Goal: Check status: Check status

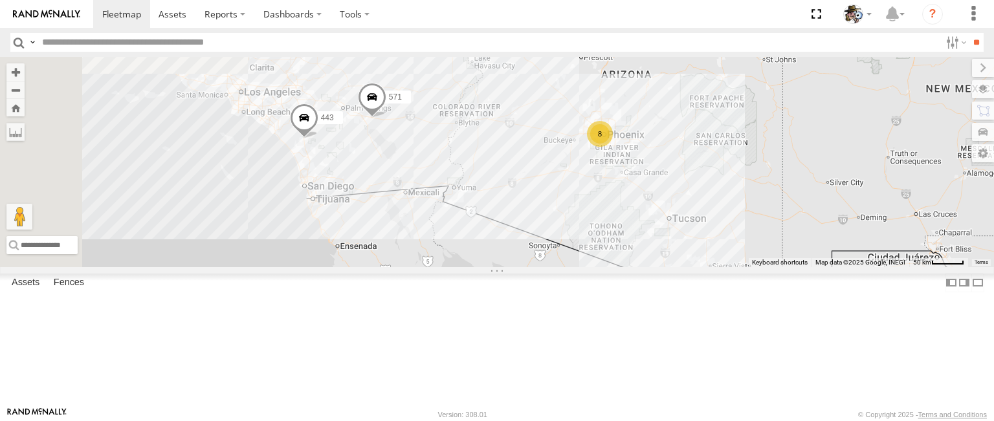
drag, startPoint x: 563, startPoint y: 234, endPoint x: 730, endPoint y: 304, distance: 181.9
click at [730, 267] on div "484 571 8 443" at bounding box center [497, 162] width 994 height 210
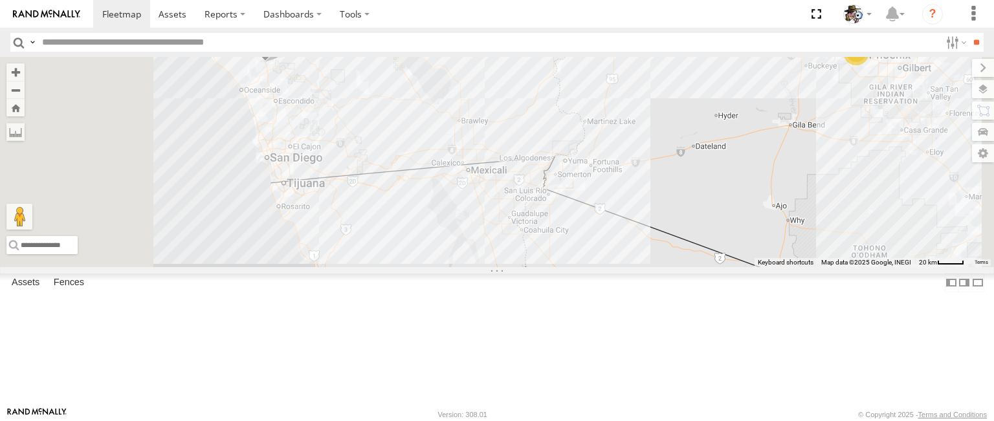
drag, startPoint x: 686, startPoint y: 256, endPoint x: 741, endPoint y: 295, distance: 67.9
click at [741, 267] on div "484 571 443 568 600 595 7" at bounding box center [497, 162] width 994 height 210
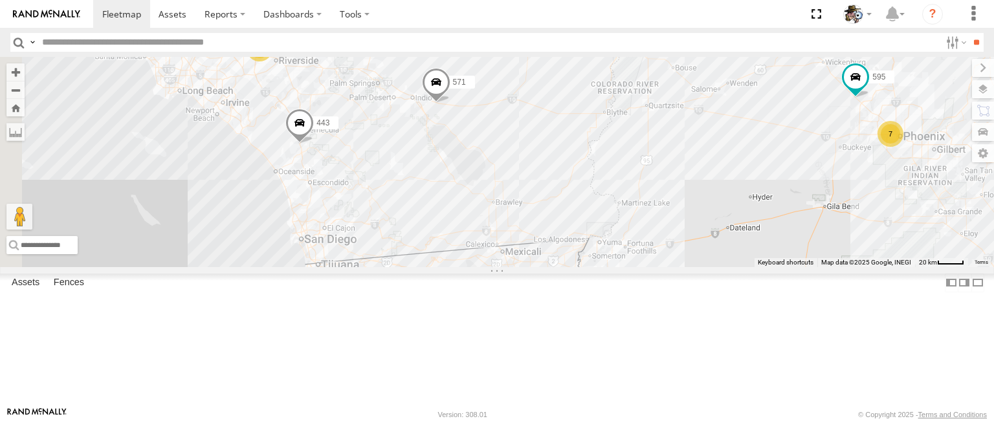
drag, startPoint x: 559, startPoint y: 161, endPoint x: 601, endPoint y: 252, distance: 100.2
click at [601, 252] on div "484 571 443 568 600 595 7 2 457" at bounding box center [497, 162] width 994 height 210
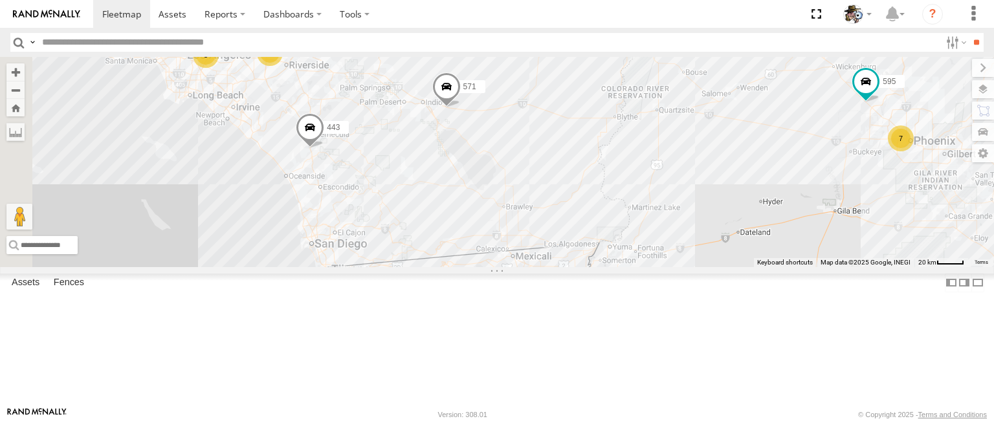
scroll to position [842, 0]
click at [0, 0] on div "568" at bounding box center [0, 0] width 0 height 0
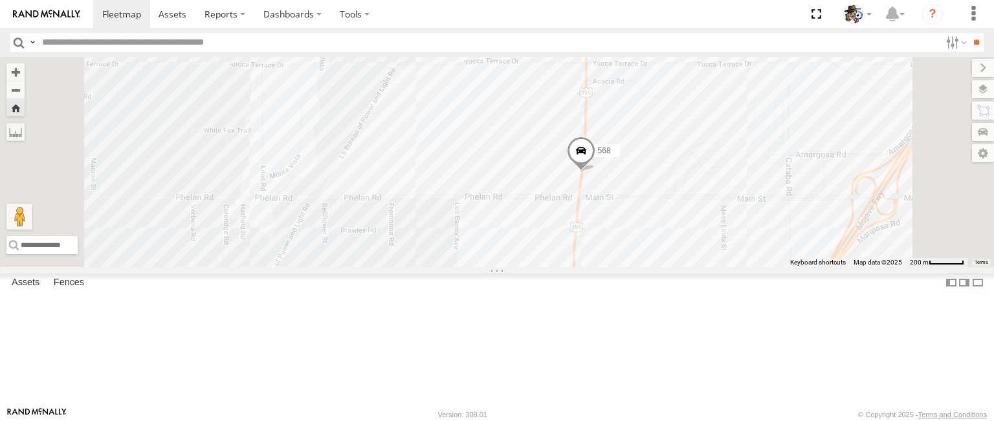
drag, startPoint x: 796, startPoint y: 274, endPoint x: 755, endPoint y: 261, distance: 43.0
click at [755, 261] on div "568" at bounding box center [497, 162] width 994 height 210
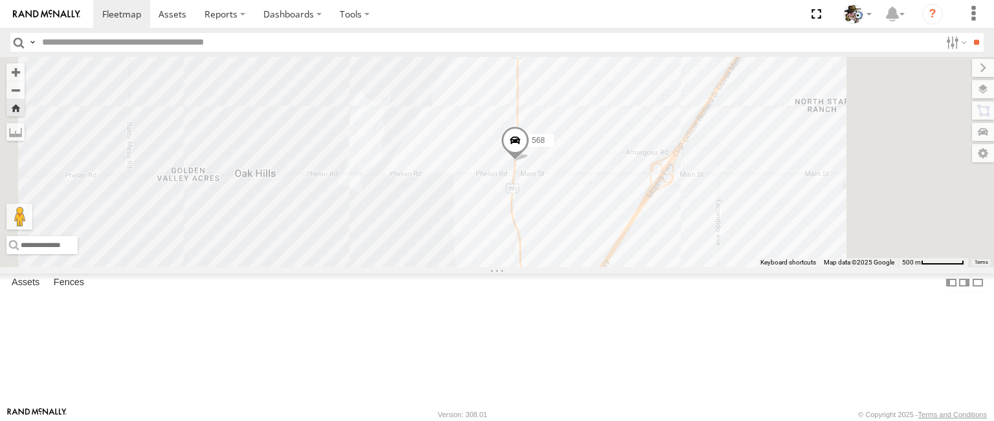
drag, startPoint x: 788, startPoint y: 312, endPoint x: 731, endPoint y: 292, distance: 61.0
click at [731, 267] on div "568" at bounding box center [497, 162] width 994 height 210
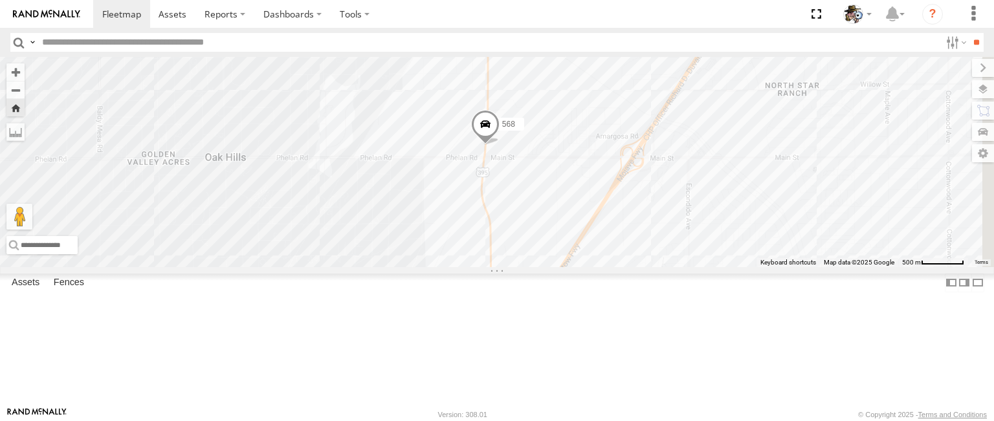
drag, startPoint x: 835, startPoint y: 310, endPoint x: 804, endPoint y: 292, distance: 36.0
click at [804, 267] on div "568" at bounding box center [497, 162] width 994 height 210
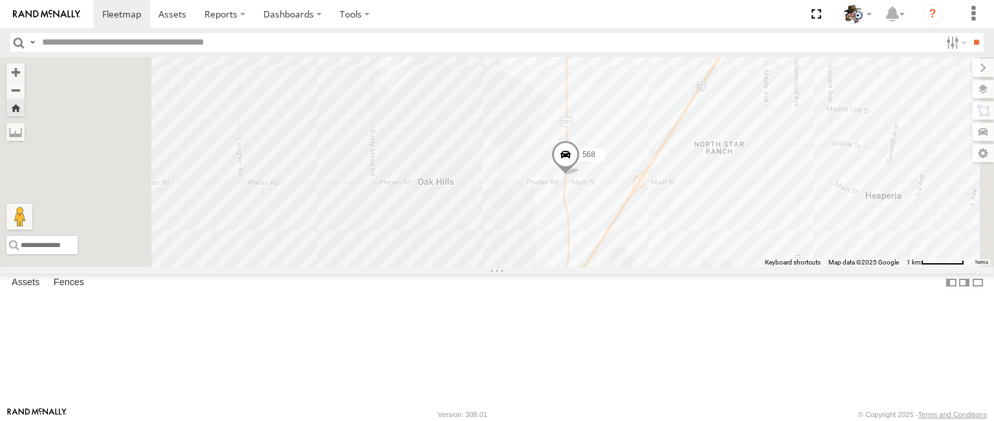
drag, startPoint x: 747, startPoint y: 284, endPoint x: 749, endPoint y: 274, distance: 9.9
click at [749, 267] on div "568" at bounding box center [497, 162] width 994 height 210
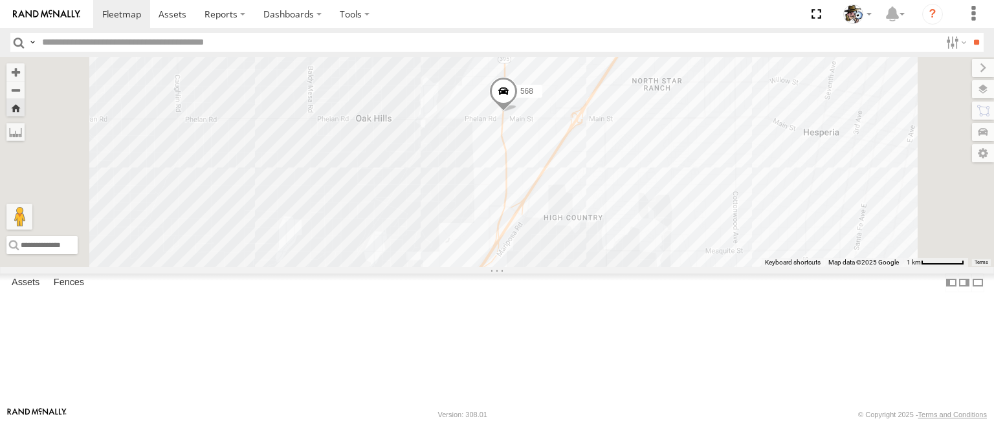
drag, startPoint x: 693, startPoint y: 264, endPoint x: 631, endPoint y: 209, distance: 83.0
click at [631, 209] on div "568" at bounding box center [497, 162] width 994 height 210
click at [981, 86] on label at bounding box center [970, 89] width 47 height 18
click at [0, 0] on label at bounding box center [0, 0] width 0 height 0
click at [0, 0] on span "Satellite + Roadmap" at bounding box center [0, 0] width 0 height 0
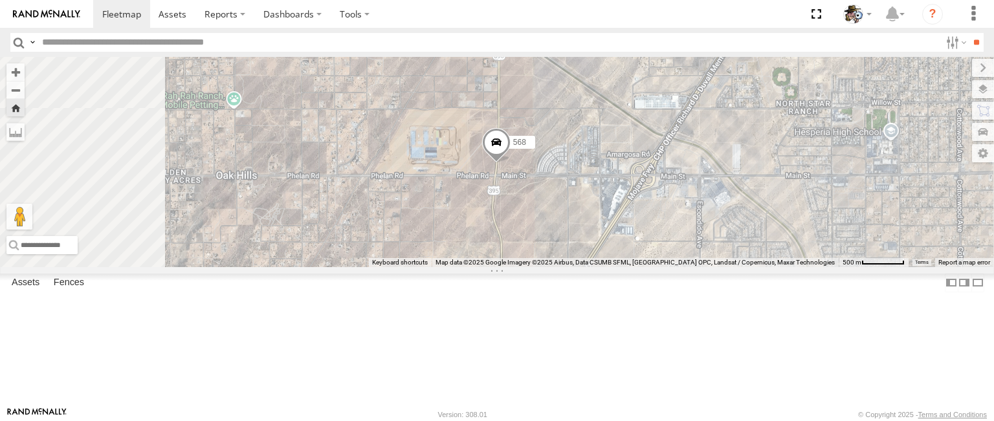
drag, startPoint x: 700, startPoint y: 162, endPoint x: 732, endPoint y: 228, distance: 73.5
click at [732, 228] on div "568" at bounding box center [497, 162] width 994 height 210
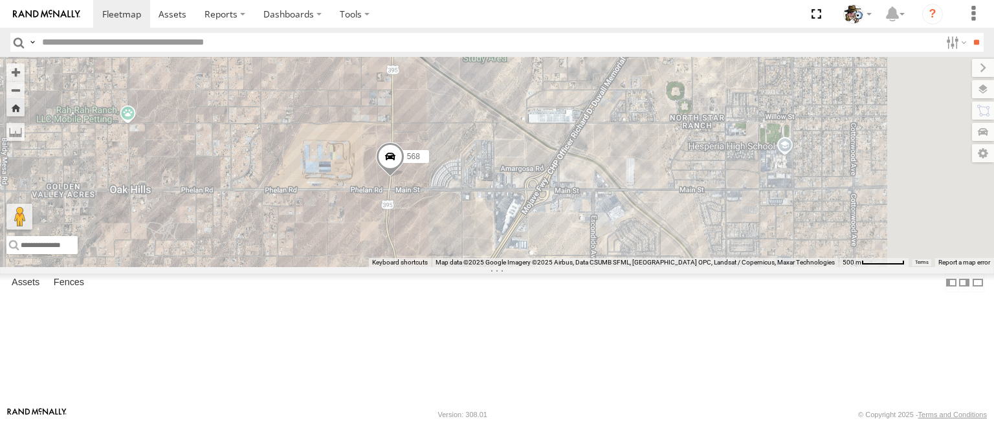
drag, startPoint x: 734, startPoint y: 227, endPoint x: 627, endPoint y: 238, distance: 108.0
click at [627, 238] on div "568" at bounding box center [497, 162] width 994 height 210
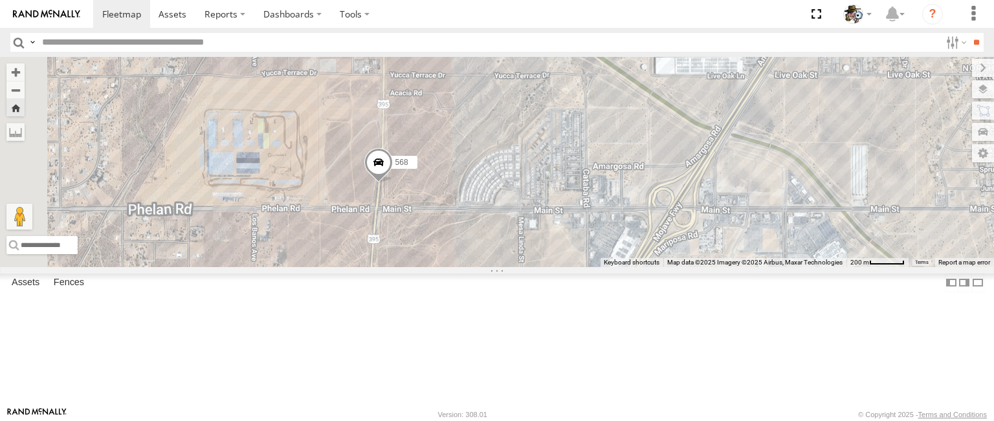
drag, startPoint x: 616, startPoint y: 241, endPoint x: 684, endPoint y: 234, distance: 68.3
click at [684, 234] on div "568" at bounding box center [497, 162] width 994 height 210
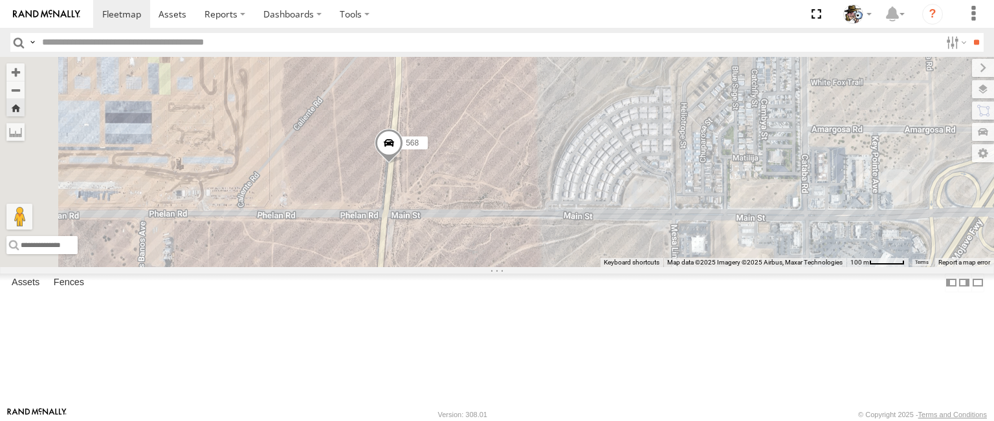
drag, startPoint x: 614, startPoint y: 244, endPoint x: 702, endPoint y: 218, distance: 91.1
click at [702, 218] on div "568" at bounding box center [497, 162] width 994 height 210
click at [951, 61] on label at bounding box center [972, 68] width 43 height 18
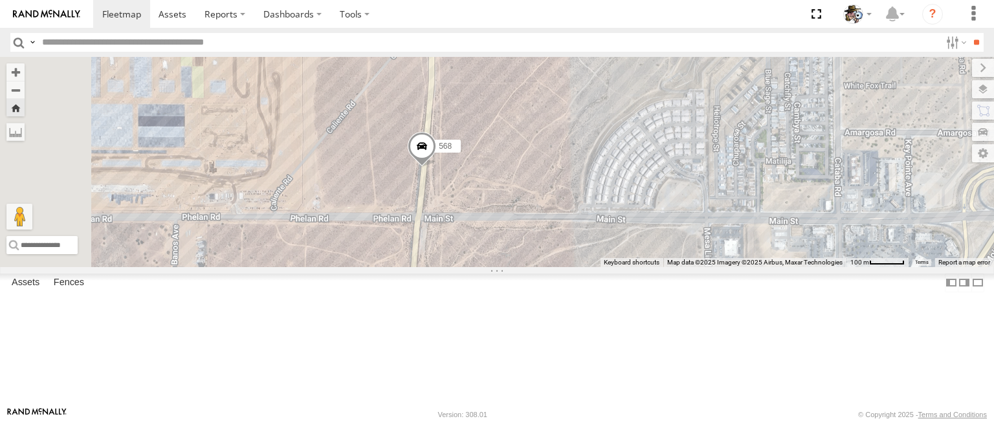
drag, startPoint x: 665, startPoint y: 162, endPoint x: 713, endPoint y: 168, distance: 48.3
click at [713, 168] on div "568" at bounding box center [497, 162] width 994 height 210
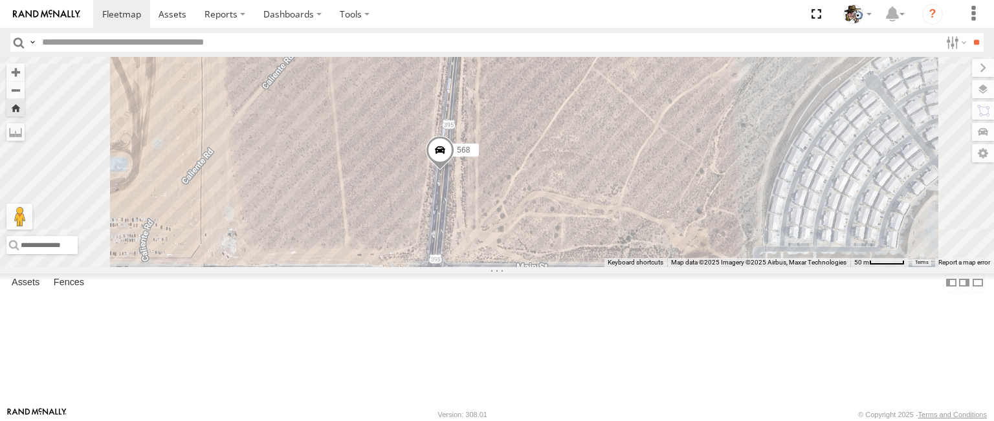
drag, startPoint x: 643, startPoint y: 190, endPoint x: 695, endPoint y: 185, distance: 51.3
click at [694, 185] on div "568" at bounding box center [497, 162] width 994 height 210
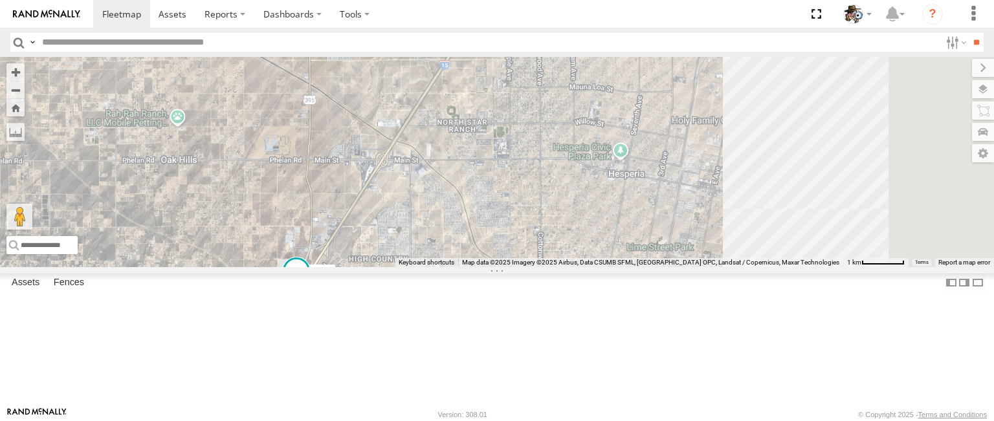
drag, startPoint x: 719, startPoint y: 255, endPoint x: 580, endPoint y: 243, distance: 139.1
click at [580, 243] on div "568" at bounding box center [497, 162] width 994 height 210
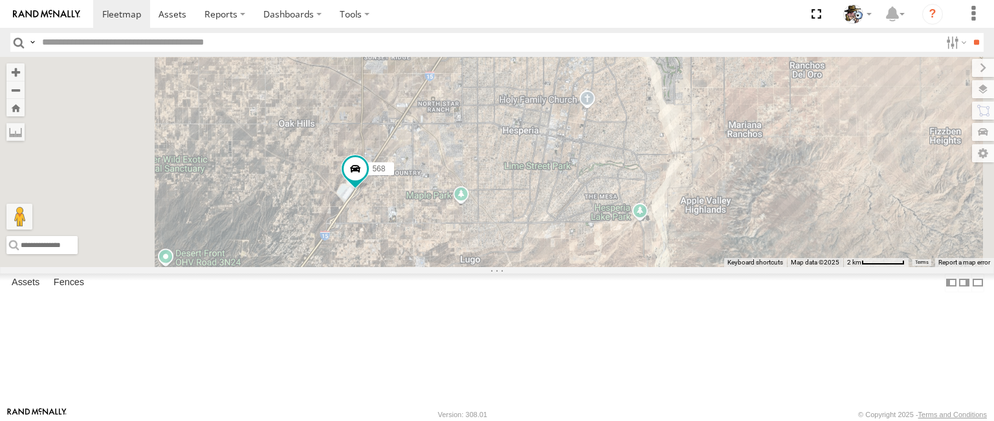
drag, startPoint x: 634, startPoint y: 265, endPoint x: 633, endPoint y: 252, distance: 12.3
click at [633, 252] on div "568" at bounding box center [497, 162] width 994 height 210
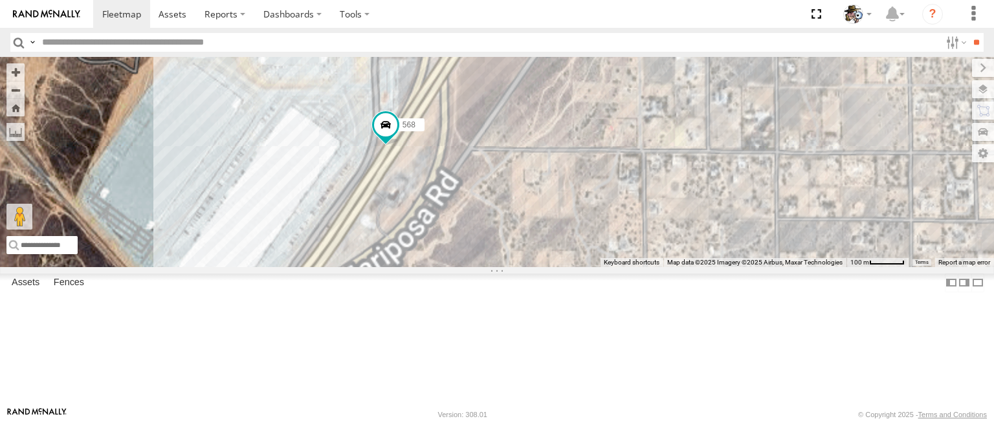
drag, startPoint x: 506, startPoint y: 252, endPoint x: 561, endPoint y: 238, distance: 56.8
click at [568, 240] on div "568" at bounding box center [497, 162] width 994 height 210
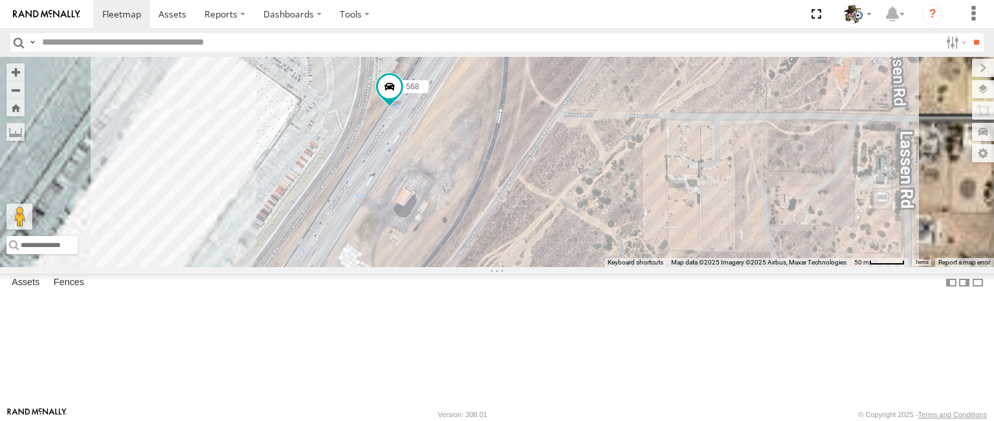
drag, startPoint x: 594, startPoint y: 253, endPoint x: 634, endPoint y: 168, distance: 94.1
click at [634, 168] on div "568" at bounding box center [497, 162] width 994 height 210
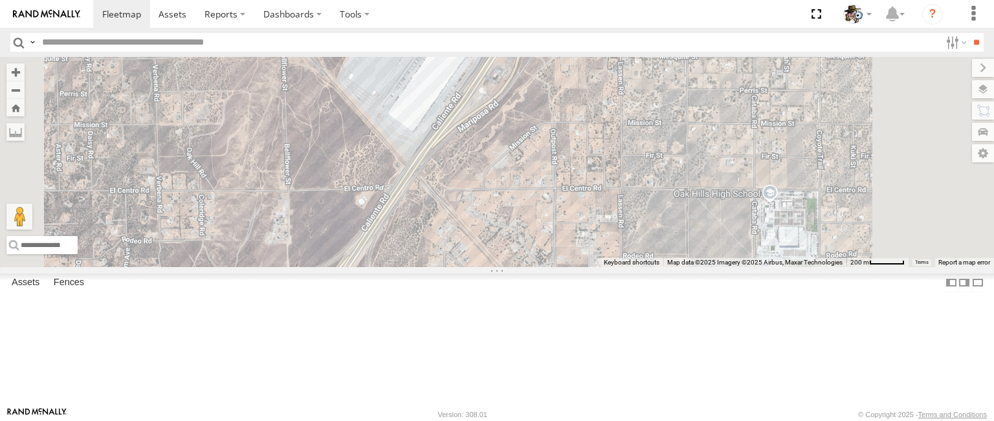
drag, startPoint x: 621, startPoint y: 291, endPoint x: 656, endPoint y: 229, distance: 70.7
click at [660, 210] on div "568" at bounding box center [497, 162] width 994 height 210
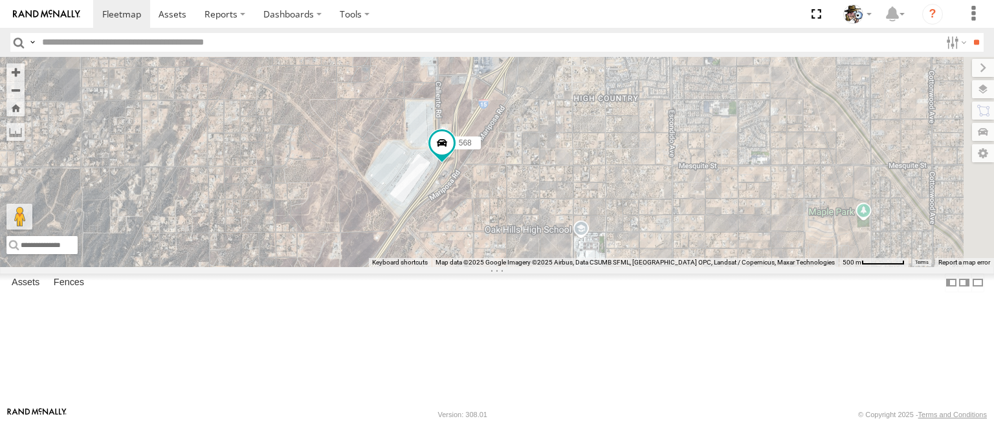
drag, startPoint x: 653, startPoint y: 260, endPoint x: 601, endPoint y: 315, distance: 76.5
click at [592, 267] on div "568" at bounding box center [497, 162] width 994 height 210
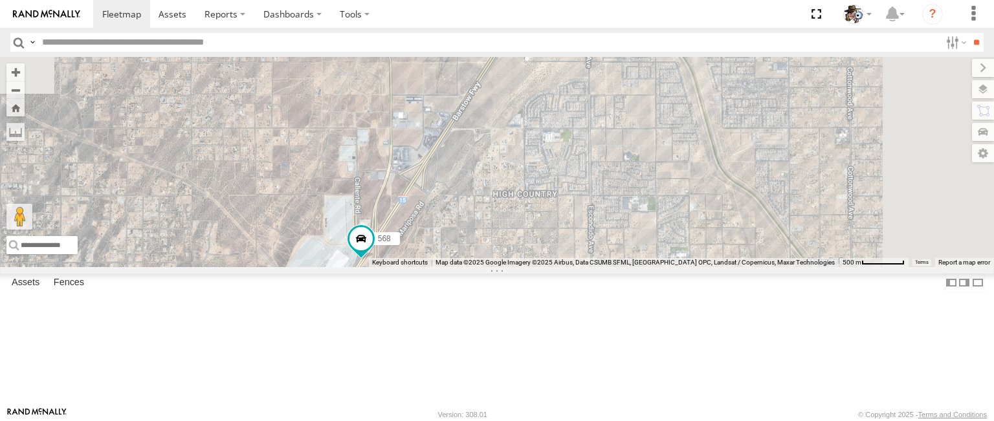
drag, startPoint x: 646, startPoint y: 254, endPoint x: 580, endPoint y: 335, distance: 103.9
click at [580, 267] on div "568" at bounding box center [497, 162] width 994 height 210
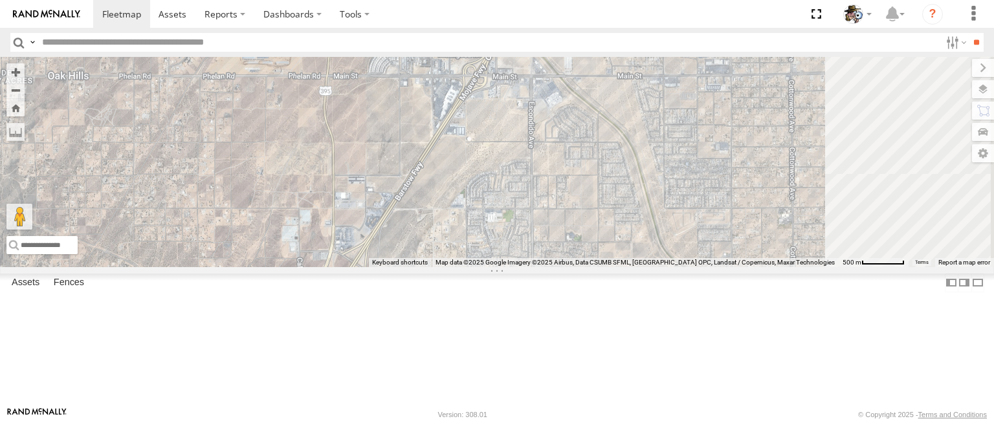
drag, startPoint x: 650, startPoint y: 227, endPoint x: 575, endPoint y: 320, distance: 119.3
click at [577, 267] on div "568" at bounding box center [497, 162] width 994 height 210
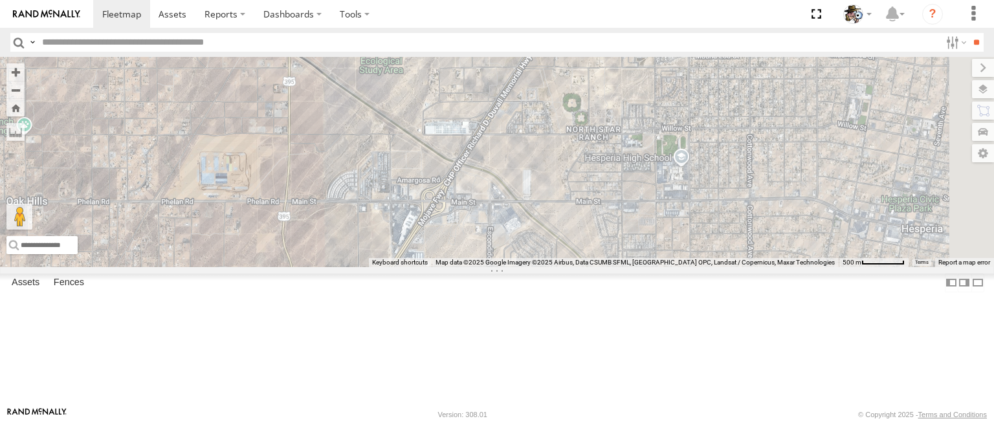
drag, startPoint x: 641, startPoint y: 214, endPoint x: 616, endPoint y: 326, distance: 114.0
click at [616, 267] on div "568" at bounding box center [497, 162] width 994 height 210
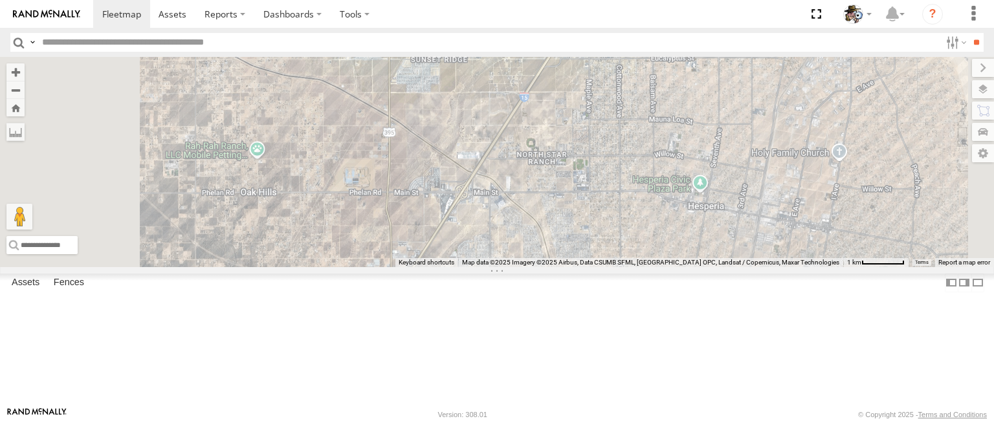
drag, startPoint x: 655, startPoint y: 295, endPoint x: 735, endPoint y: 156, distance: 160.3
click at [735, 156] on div "568" at bounding box center [497, 162] width 994 height 210
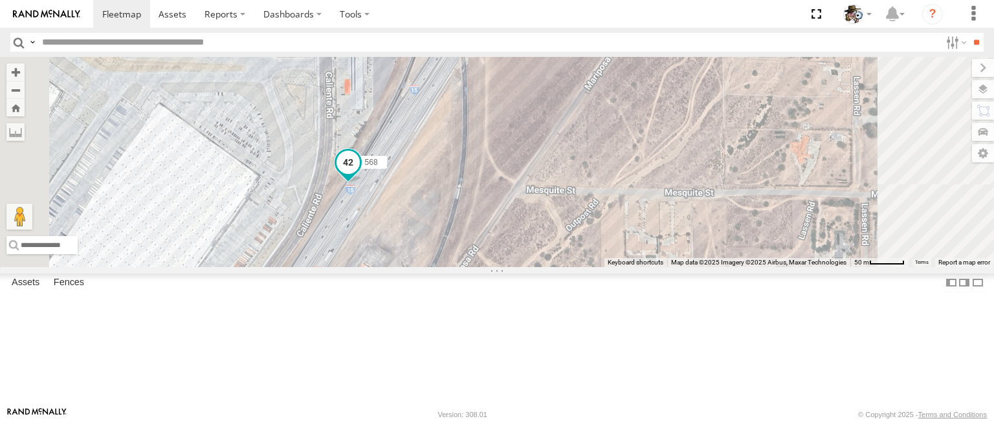
click at [360, 175] on span at bounding box center [348, 162] width 23 height 23
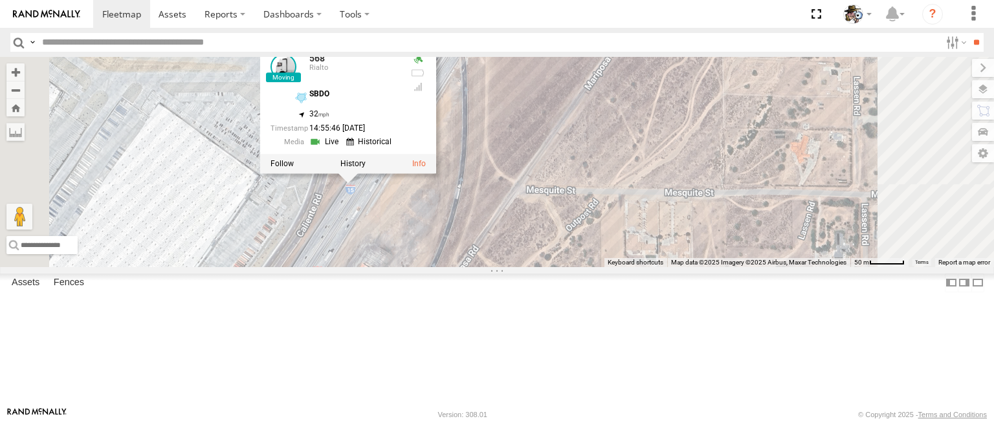
click at [342, 148] on link at bounding box center [325, 142] width 33 height 12
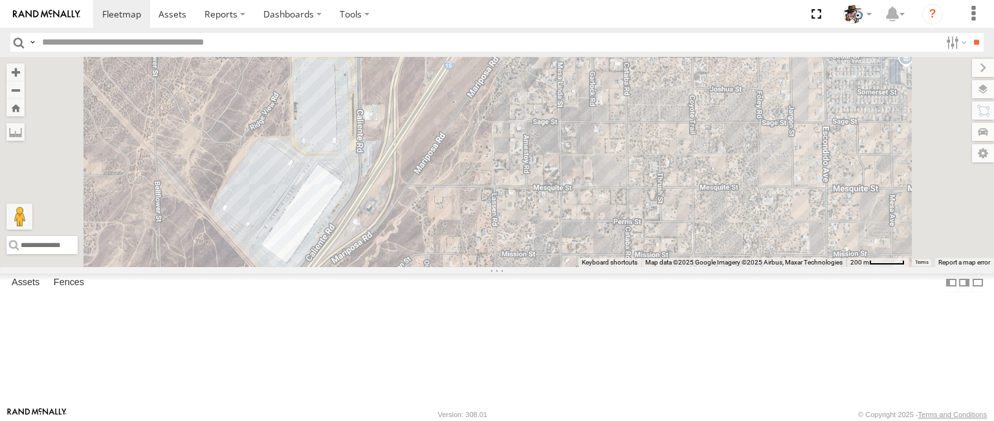
drag, startPoint x: 556, startPoint y: 280, endPoint x: 608, endPoint y: 213, distance: 84.9
click at [608, 213] on div at bounding box center [497, 162] width 994 height 210
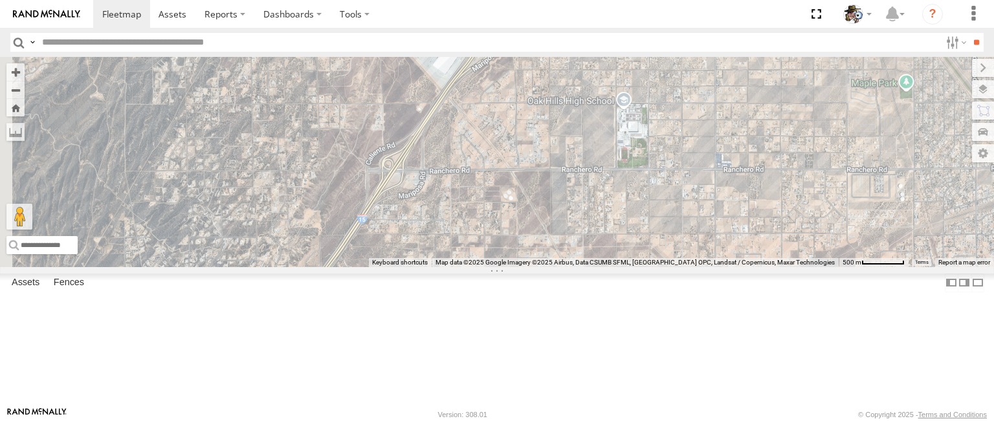
drag, startPoint x: 603, startPoint y: 290, endPoint x: 663, endPoint y: 191, distance: 115.9
click at [663, 191] on div at bounding box center [497, 162] width 994 height 210
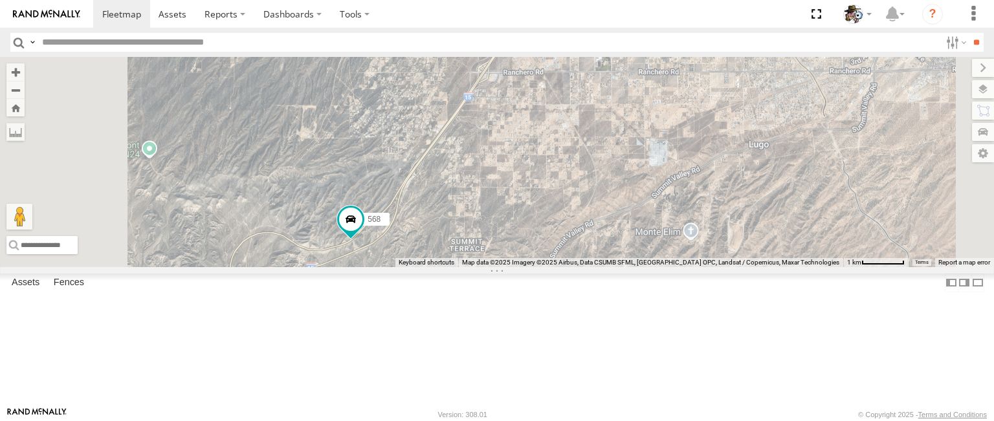
drag, startPoint x: 657, startPoint y: 207, endPoint x: 676, endPoint y: 172, distance: 39.1
click at [676, 173] on div "568" at bounding box center [497, 162] width 994 height 210
